Goal: Transaction & Acquisition: Purchase product/service

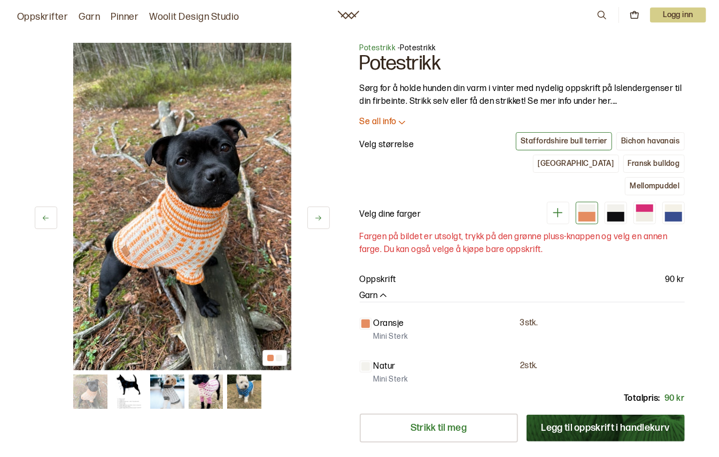
click at [123, 381] on img at bounding box center [129, 391] width 34 height 34
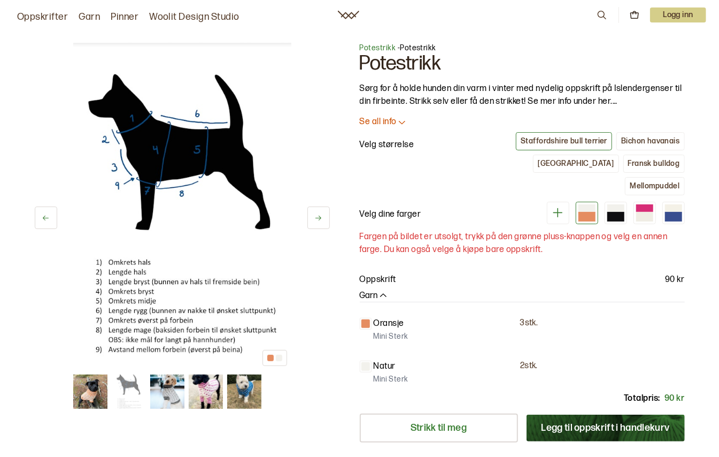
click at [176, 387] on img at bounding box center [167, 391] width 34 height 34
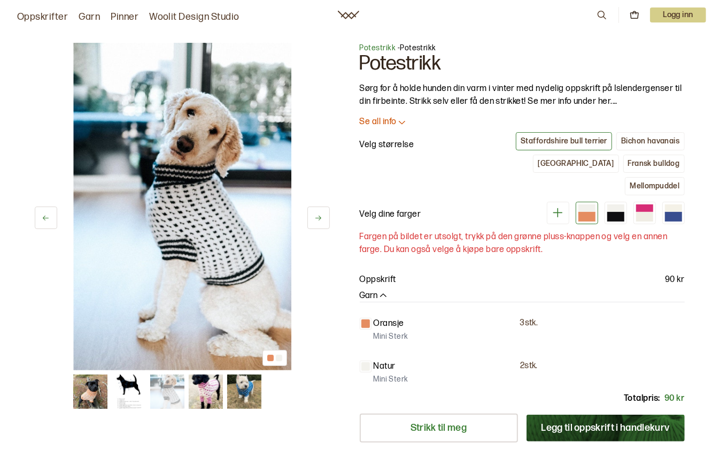
click at [199, 386] on img at bounding box center [206, 391] width 34 height 34
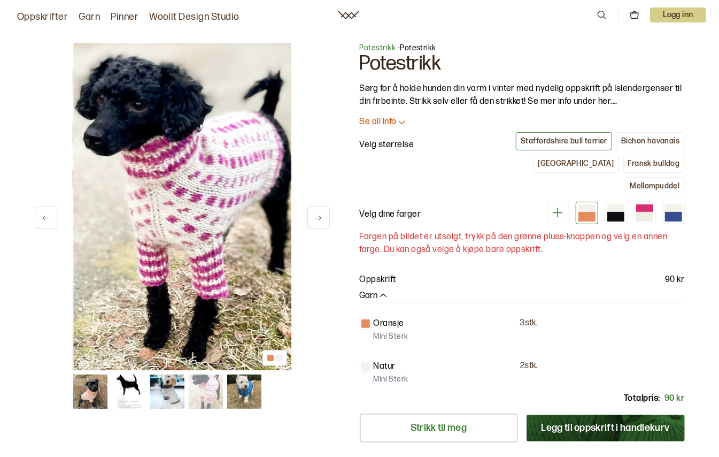
click at [231, 390] on img at bounding box center [244, 391] width 34 height 34
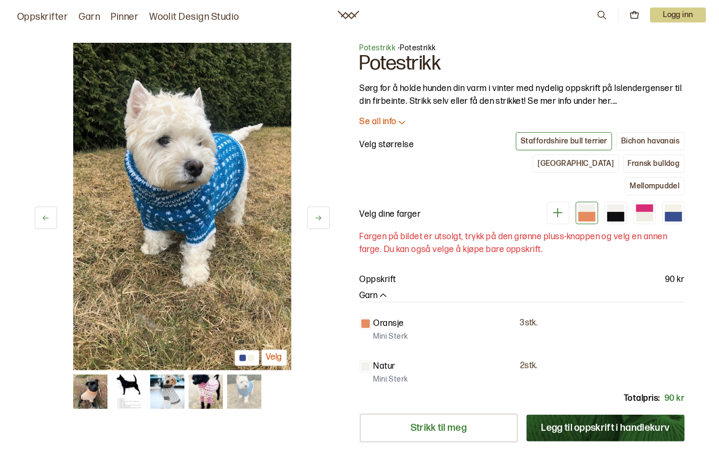
click at [318, 223] on button at bounding box center [319, 217] width 22 height 22
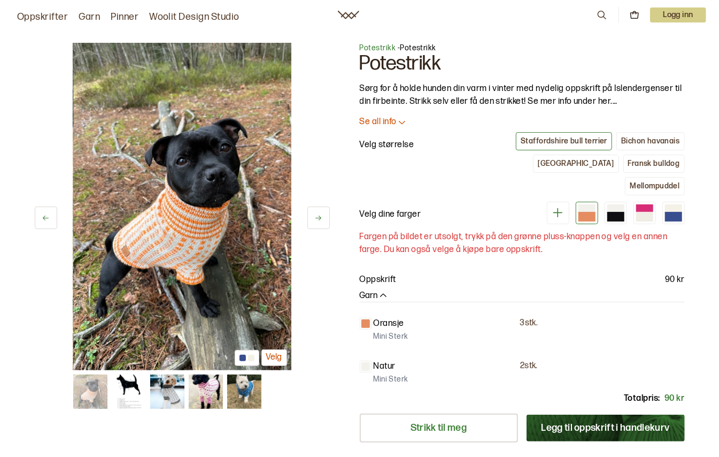
click at [318, 223] on button at bounding box center [319, 217] width 22 height 22
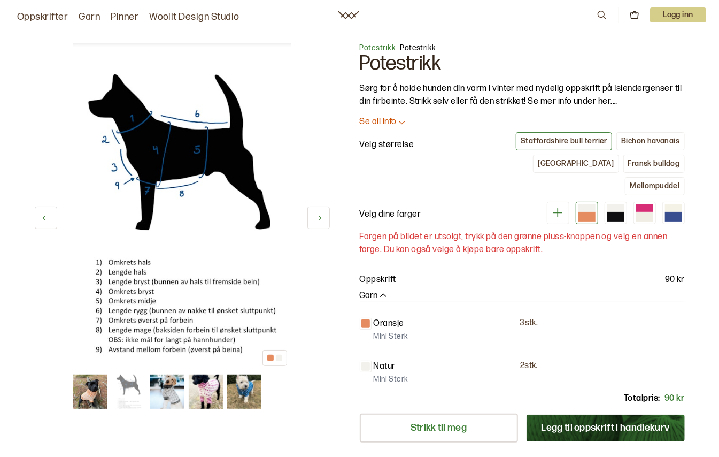
click at [322, 227] on button at bounding box center [319, 217] width 22 height 22
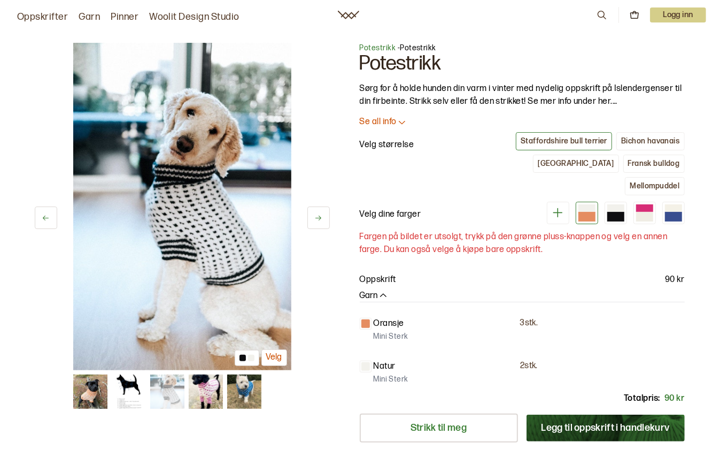
click at [322, 227] on button at bounding box center [319, 217] width 22 height 22
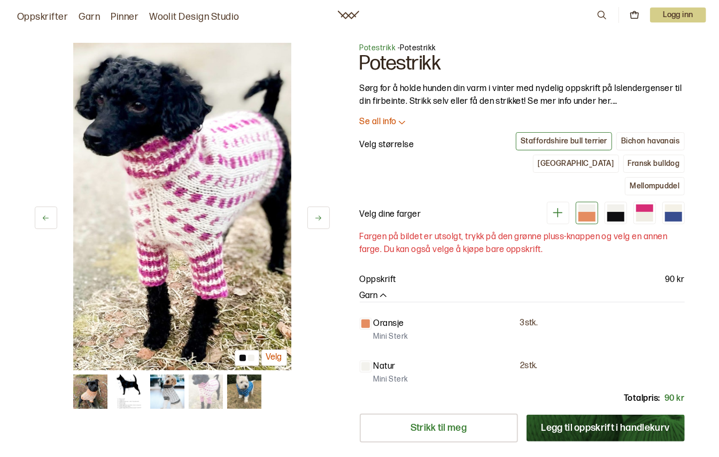
click at [322, 227] on button at bounding box center [319, 217] width 22 height 22
